Goal: Task Accomplishment & Management: Manage account settings

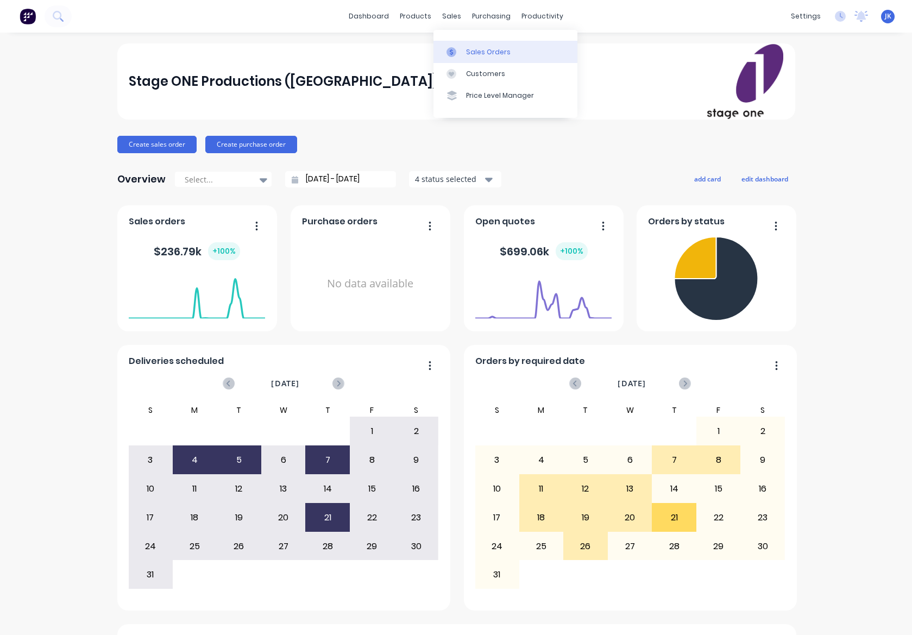
click at [478, 52] on div "Sales Orders" at bounding box center [488, 52] width 45 height 10
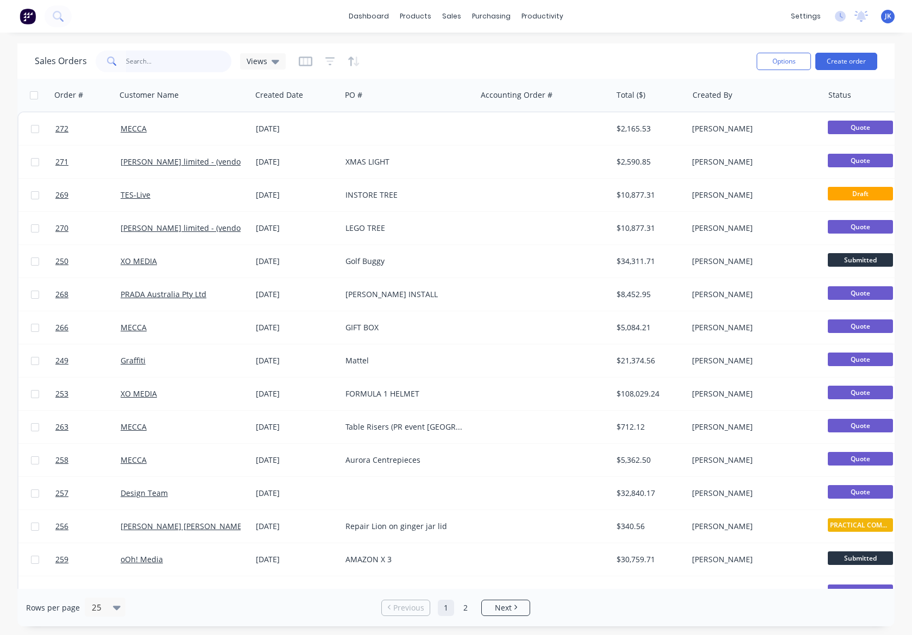
click at [132, 62] on input "text" at bounding box center [179, 61] width 106 height 22
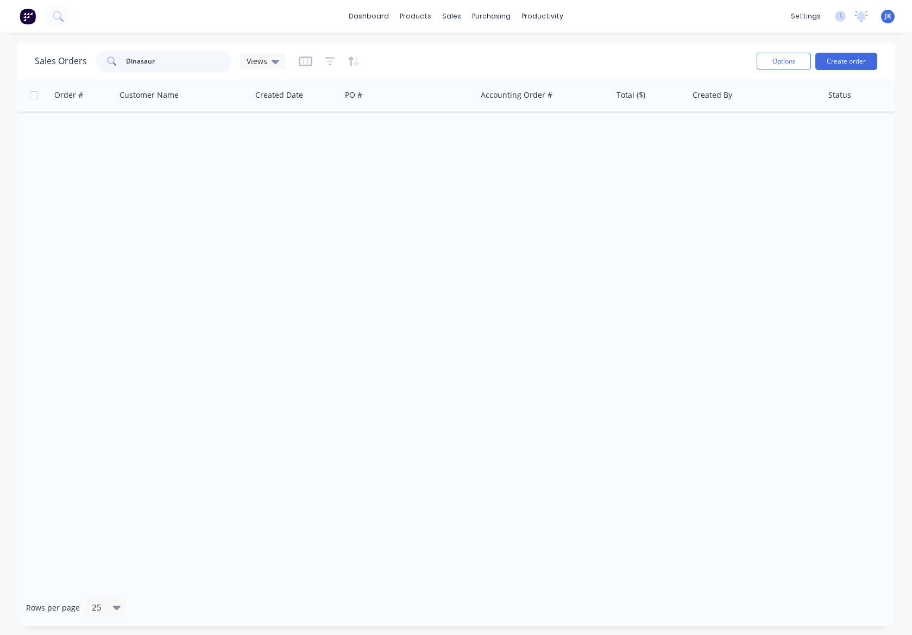
click at [140, 61] on input "Dinasaur" at bounding box center [179, 61] width 106 height 22
type input "Dinosaur"
click at [274, 57] on icon at bounding box center [275, 61] width 8 height 12
click at [275, 58] on icon at bounding box center [275, 61] width 8 height 12
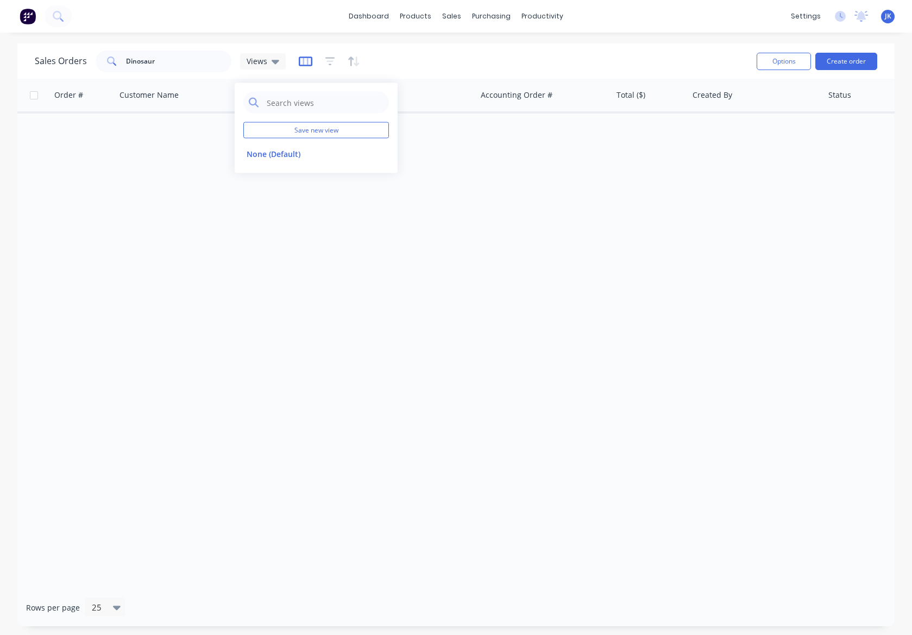
click at [308, 59] on icon "button" at bounding box center [306, 61] width 14 height 11
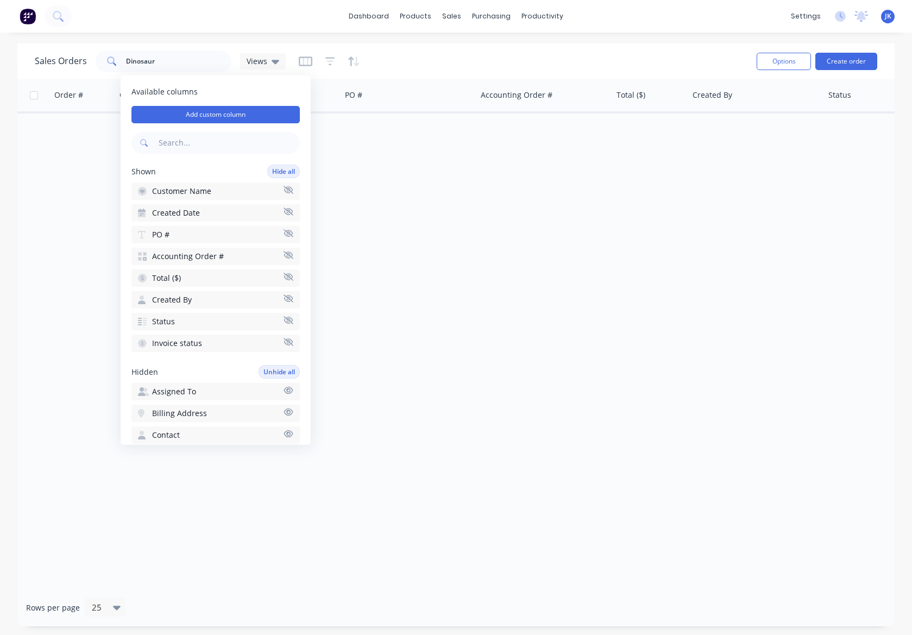
click at [186, 191] on span "Customer Name" at bounding box center [181, 191] width 59 height 11
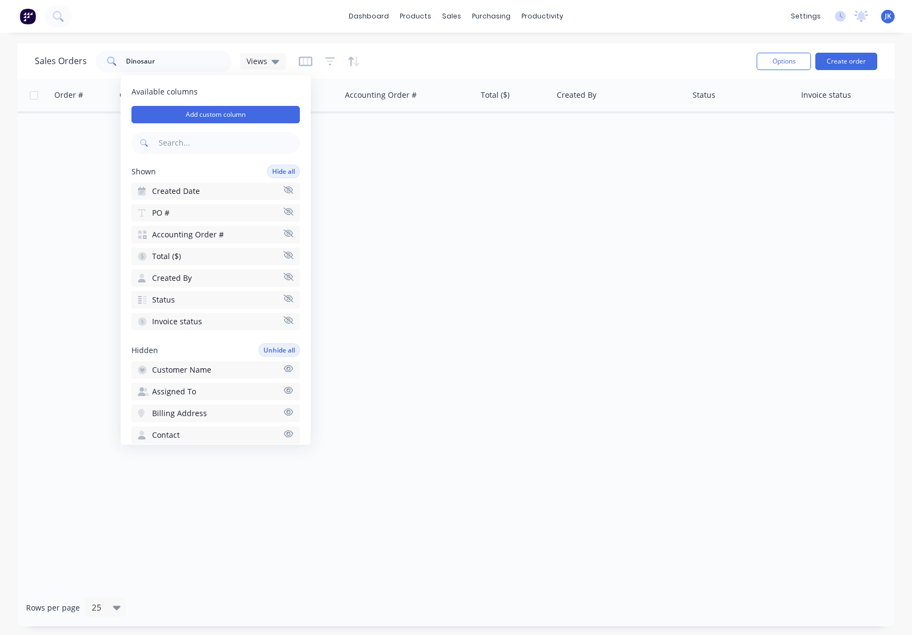
click at [179, 189] on span "Created Date" at bounding box center [176, 191] width 48 height 11
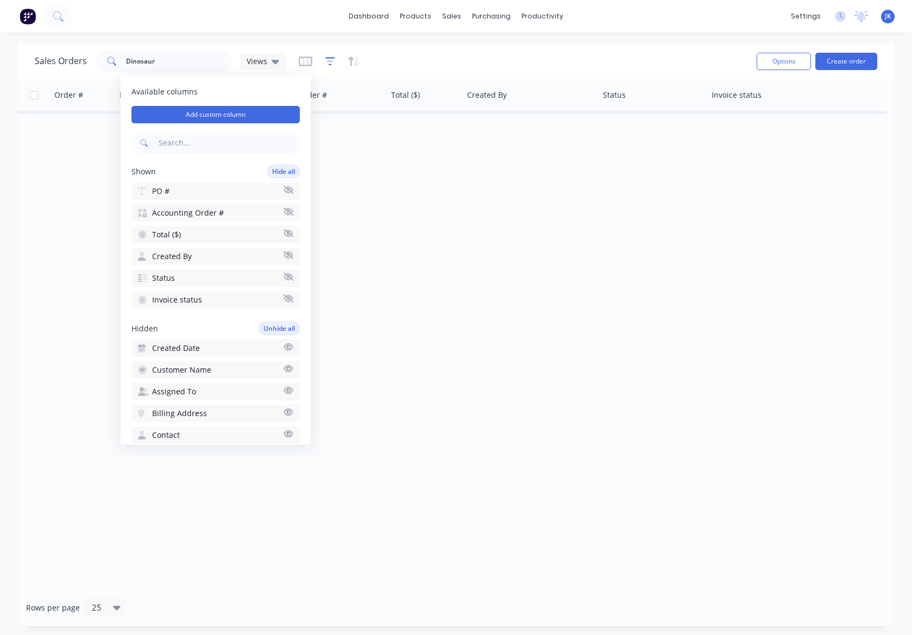
click at [326, 60] on icon "button" at bounding box center [330, 61] width 10 height 11
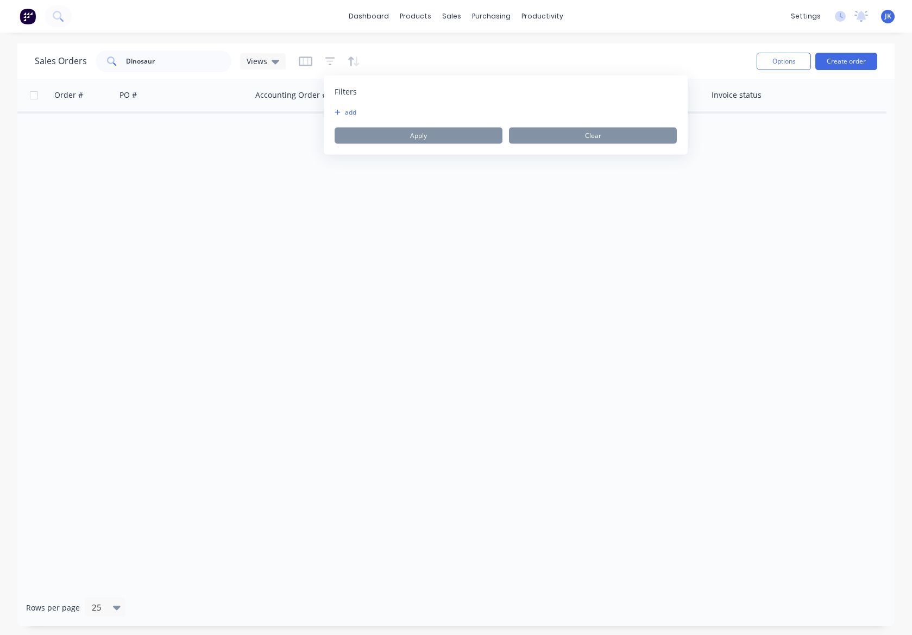
click at [351, 111] on button "add" at bounding box center [347, 112] width 27 height 9
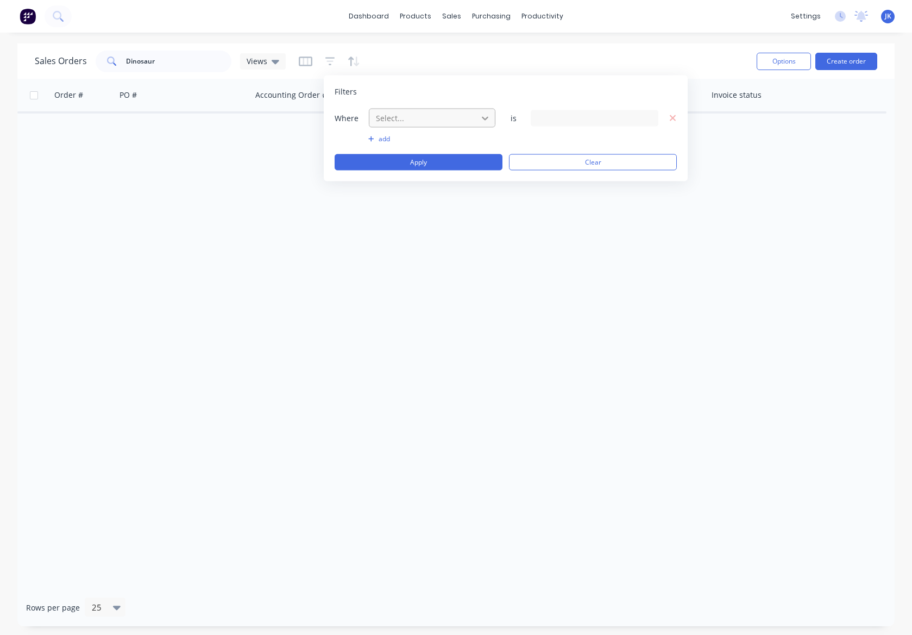
click at [482, 116] on icon at bounding box center [484, 117] width 11 height 11
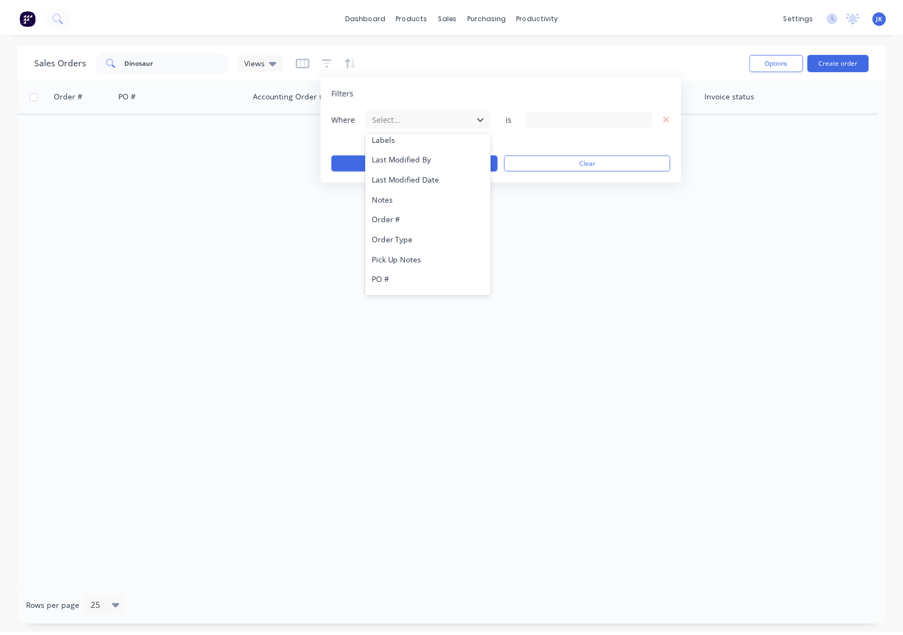
scroll to position [263, 0]
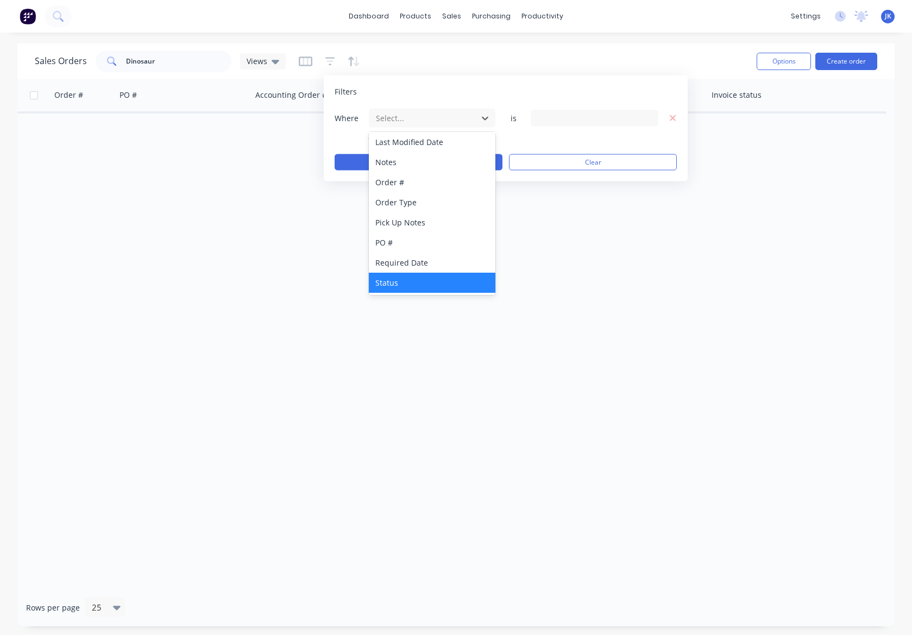
click at [389, 281] on div "Status" at bounding box center [432, 283] width 126 height 20
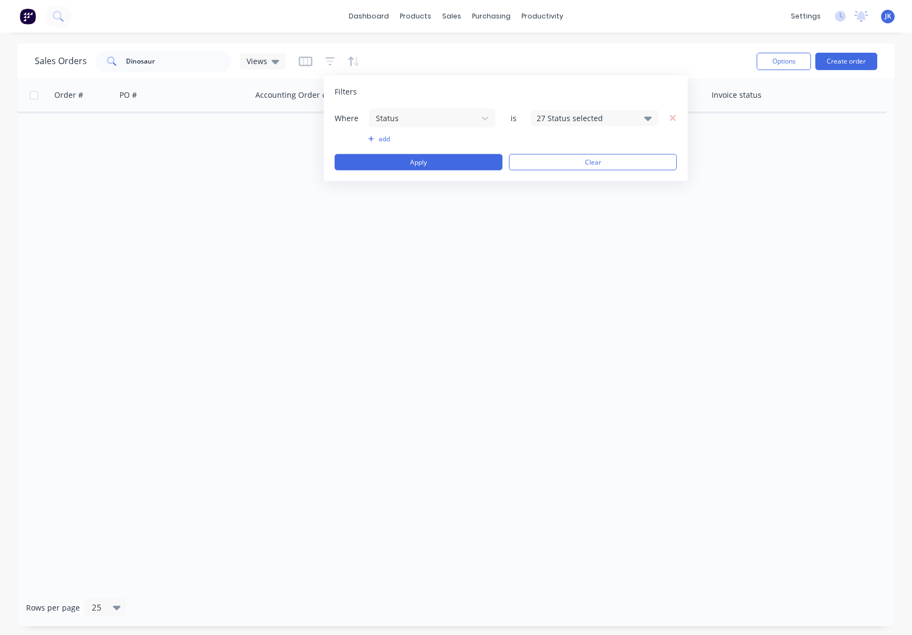
click at [649, 116] on icon at bounding box center [648, 118] width 8 height 12
click at [548, 199] on div at bounding box center [548, 199] width 22 height 22
click at [446, 237] on div "Order # PO # Accounting Order # Total ($) Created By Status Invoice status" at bounding box center [455, 334] width 877 height 510
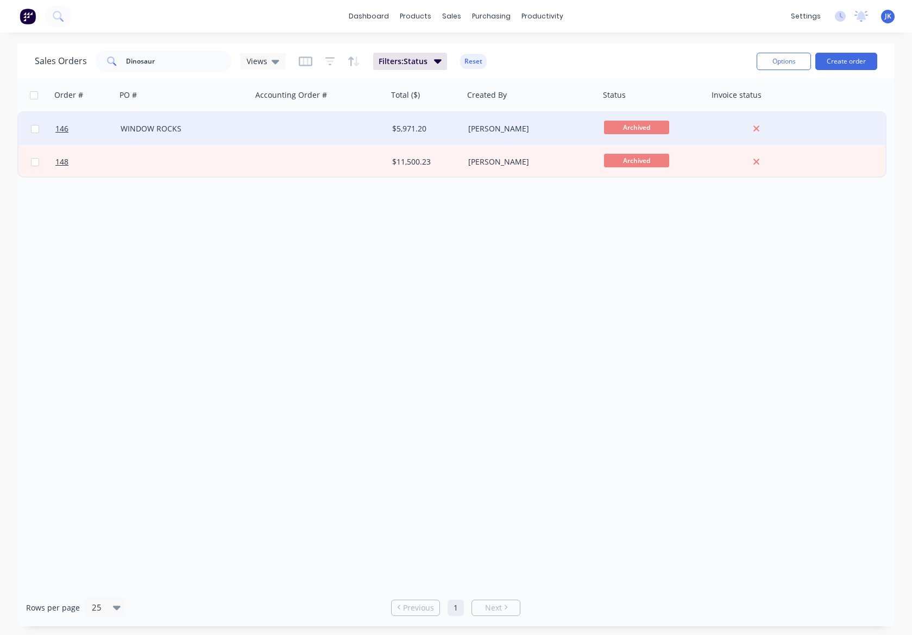
click at [165, 129] on div "WINDOW ROCKS" at bounding box center [181, 128] width 121 height 11
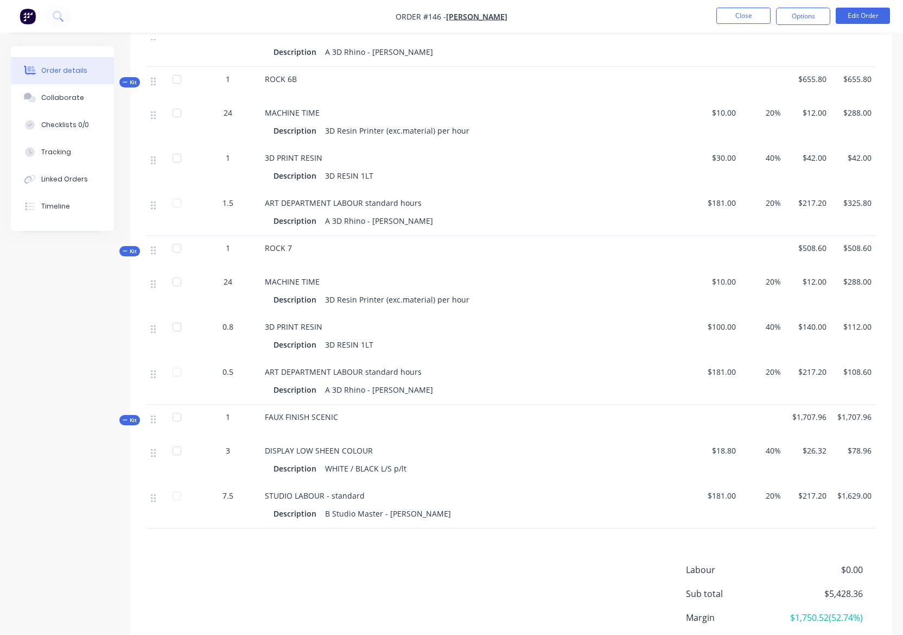
scroll to position [1385, 0]
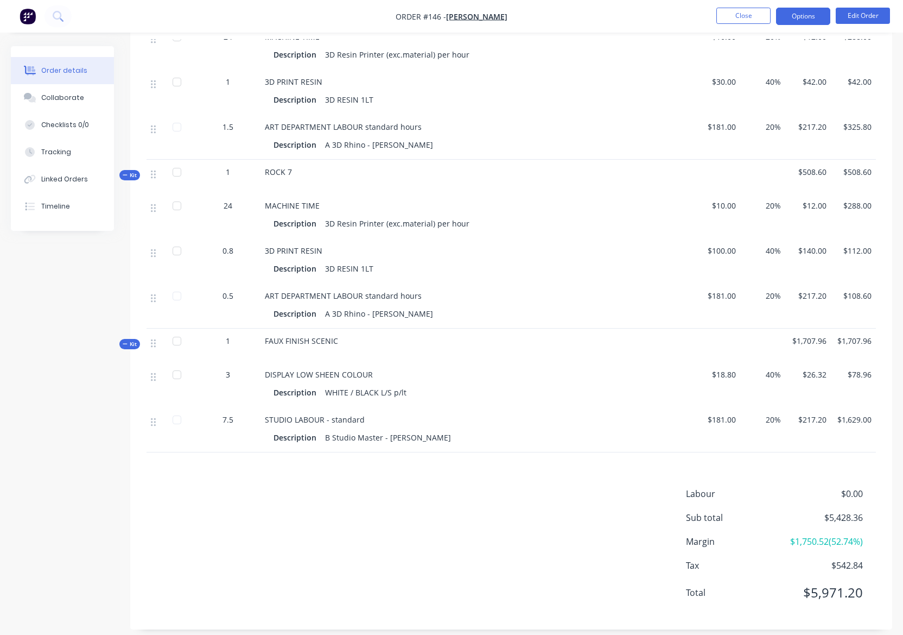
click at [805, 15] on button "Options" at bounding box center [803, 16] width 54 height 17
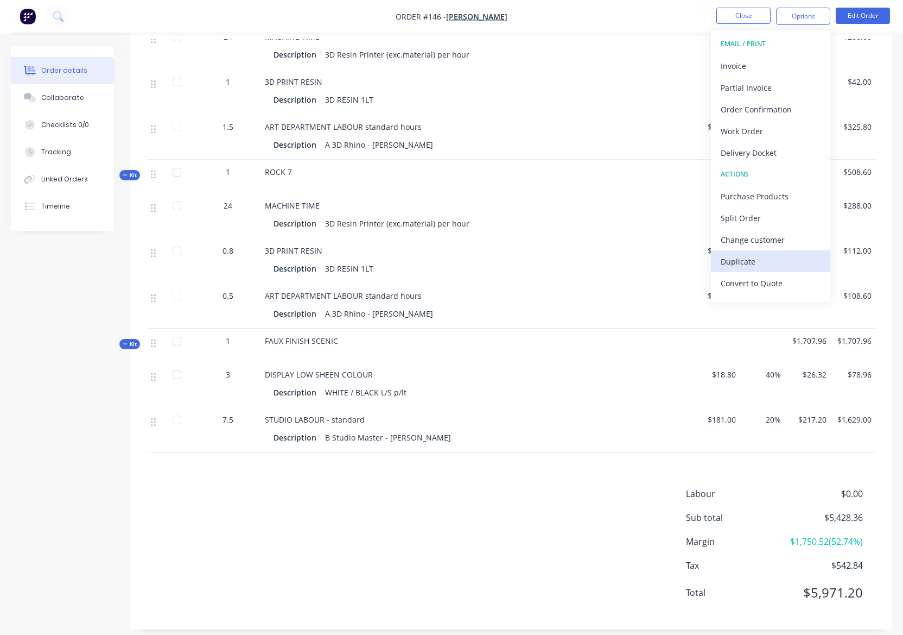
click at [736, 260] on div "Duplicate" at bounding box center [771, 262] width 100 height 16
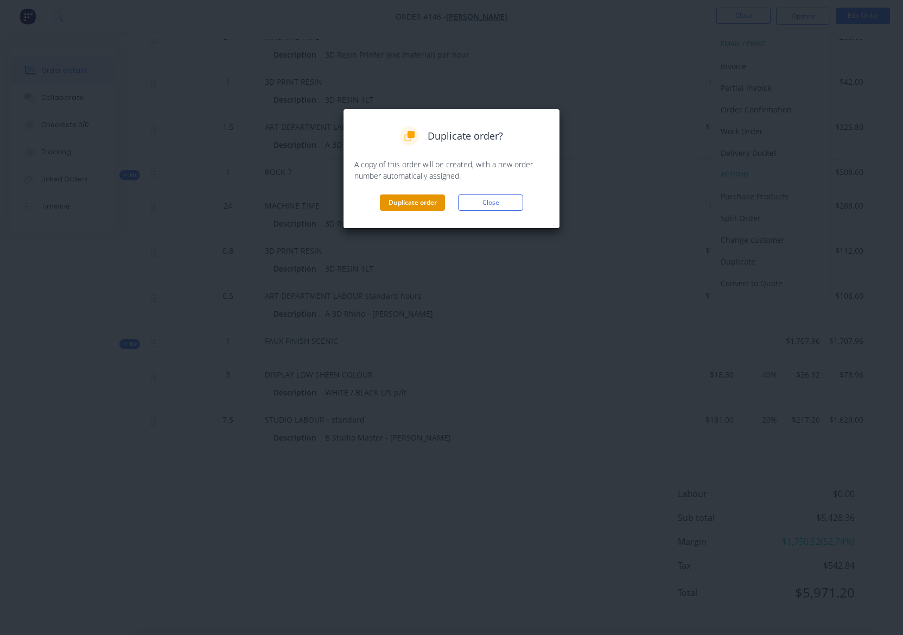
click at [417, 201] on button "Duplicate order" at bounding box center [412, 202] width 65 height 16
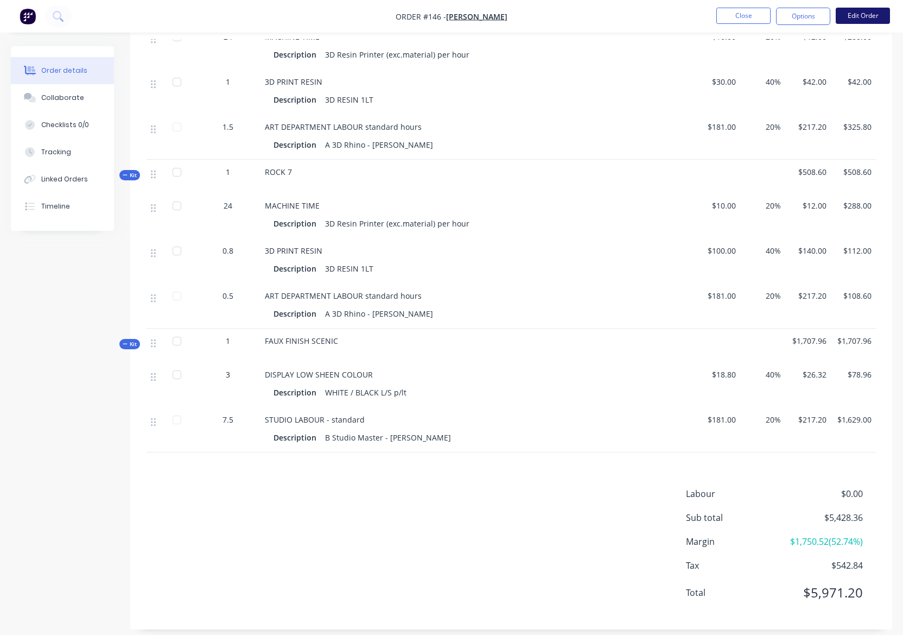
click at [860, 15] on button "Edit Order" at bounding box center [863, 16] width 54 height 16
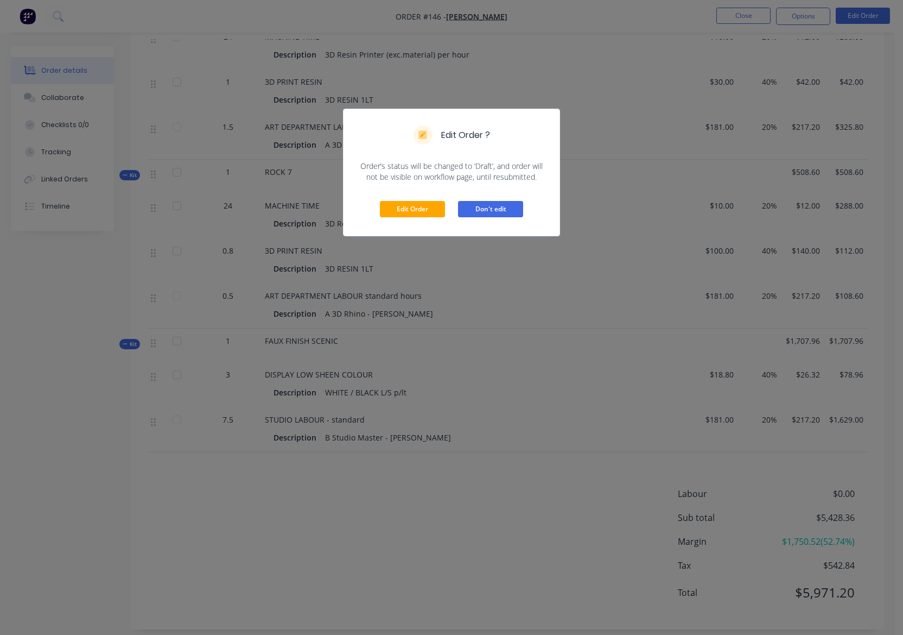
click at [483, 208] on button "Don't edit" at bounding box center [490, 209] width 65 height 16
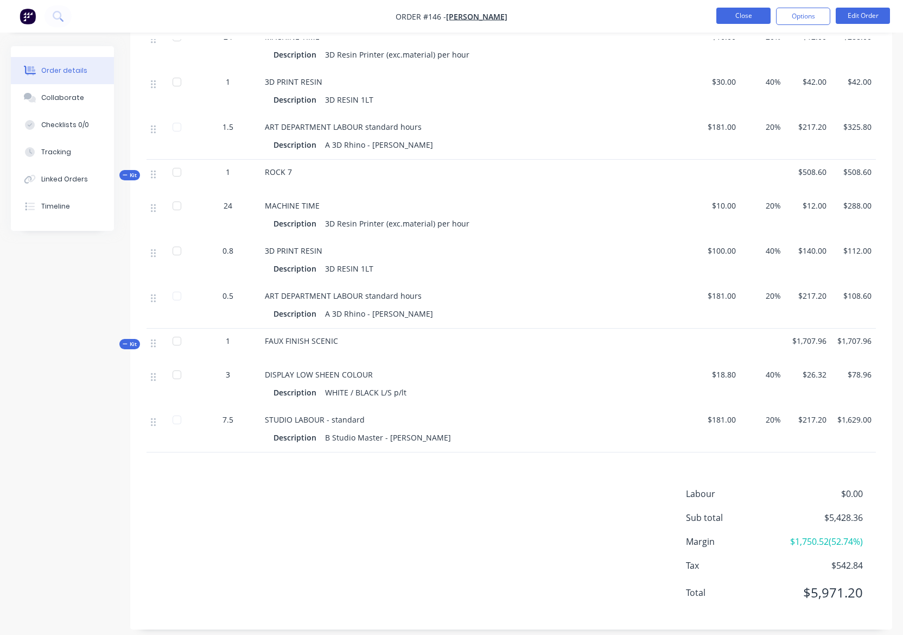
click at [744, 20] on button "Close" at bounding box center [744, 16] width 54 height 16
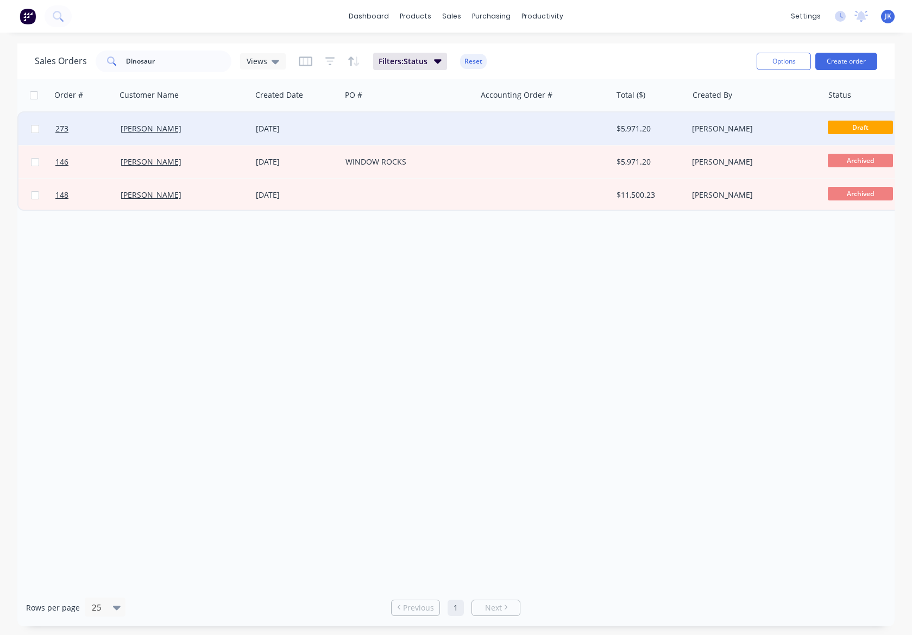
click at [276, 130] on div "[DATE]" at bounding box center [296, 128] width 81 height 11
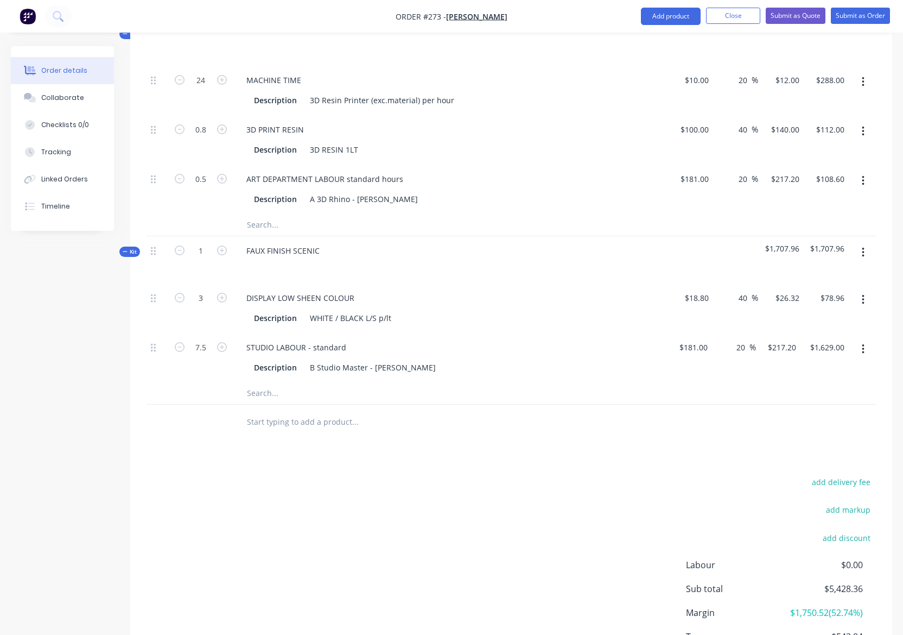
scroll to position [1940, 0]
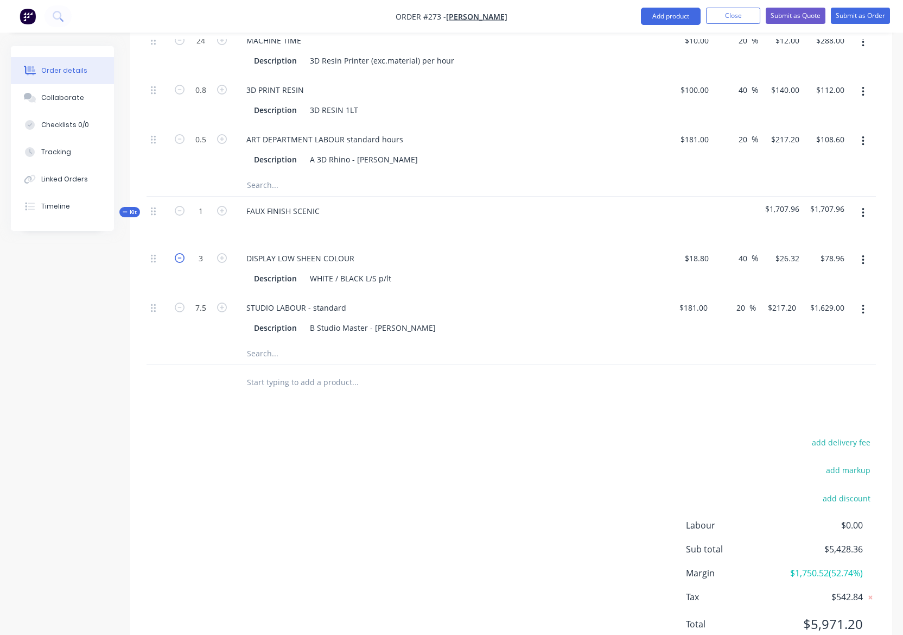
click at [177, 253] on icon "button" at bounding box center [180, 258] width 10 height 10
type input "2"
type input "$52.64"
click at [177, 253] on icon "button" at bounding box center [180, 258] width 10 height 10
type input "1"
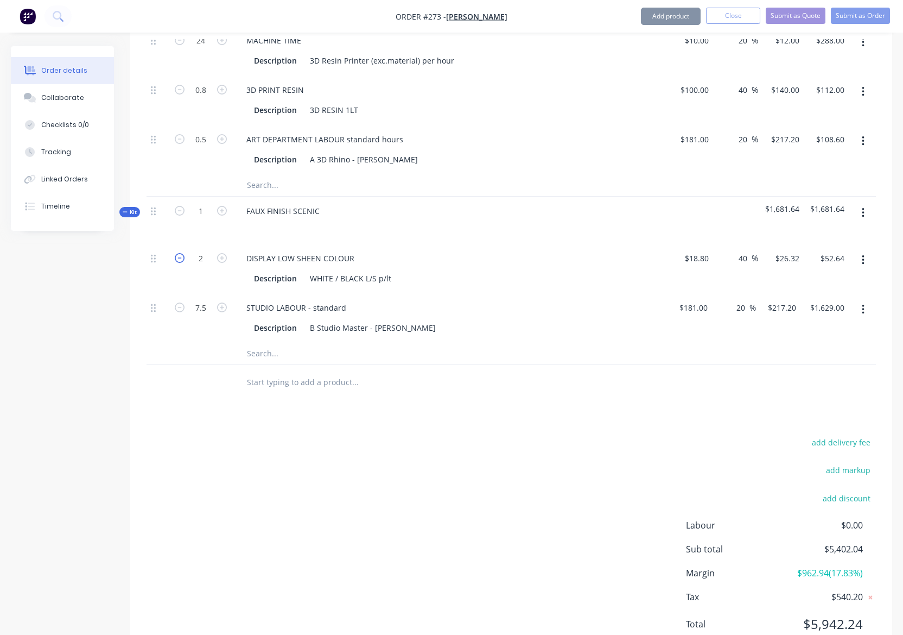
type input "$26.32"
click at [224, 253] on icon "button" at bounding box center [222, 258] width 10 height 10
type input "2"
type input "$52.64"
click at [863, 207] on icon "button" at bounding box center [863, 213] width 3 height 12
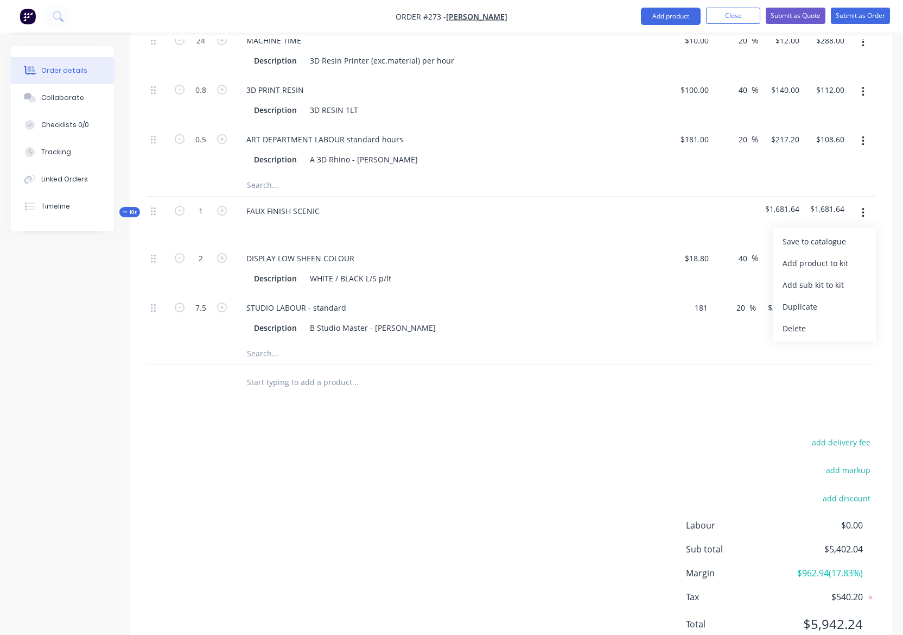
click at [686, 293] on div "181 $181.00" at bounding box center [690, 317] width 45 height 49
type input "$100.00"
type input "$120.00"
type input "$900.00"
click at [668, 293] on div "$100.00 $100.00" at bounding box center [691, 317] width 46 height 49
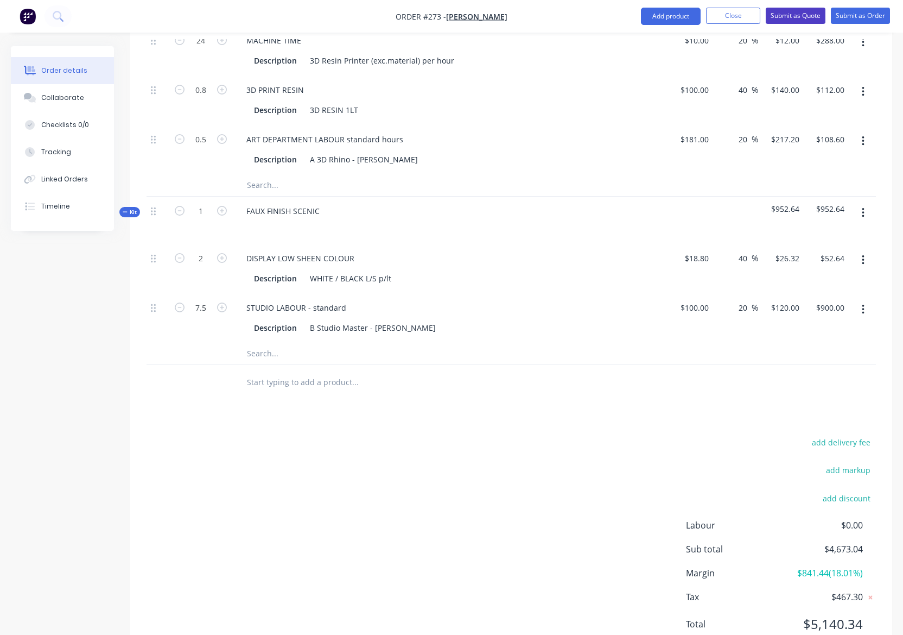
click at [806, 12] on button "Submit as Quote" at bounding box center [796, 16] width 60 height 16
